Goal: Find specific page/section

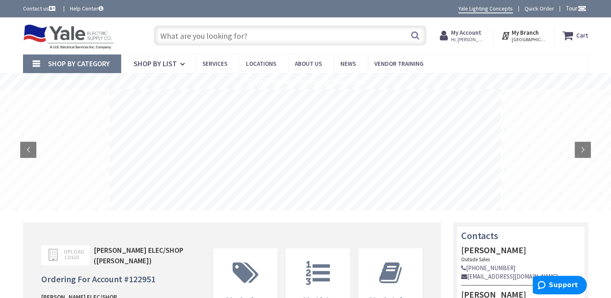
click at [181, 36] on input "text" at bounding box center [290, 35] width 273 height 20
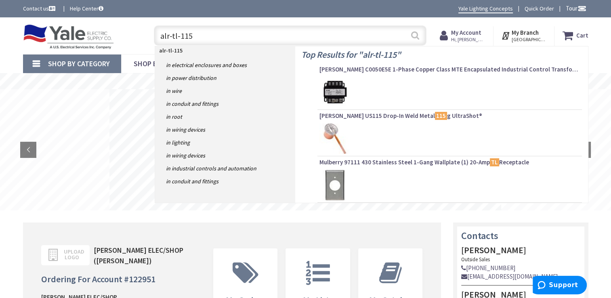
type input "alr-tl-115"
click at [416, 38] on button "Search" at bounding box center [415, 35] width 10 height 18
